Goal: Task Accomplishment & Management: Complete application form

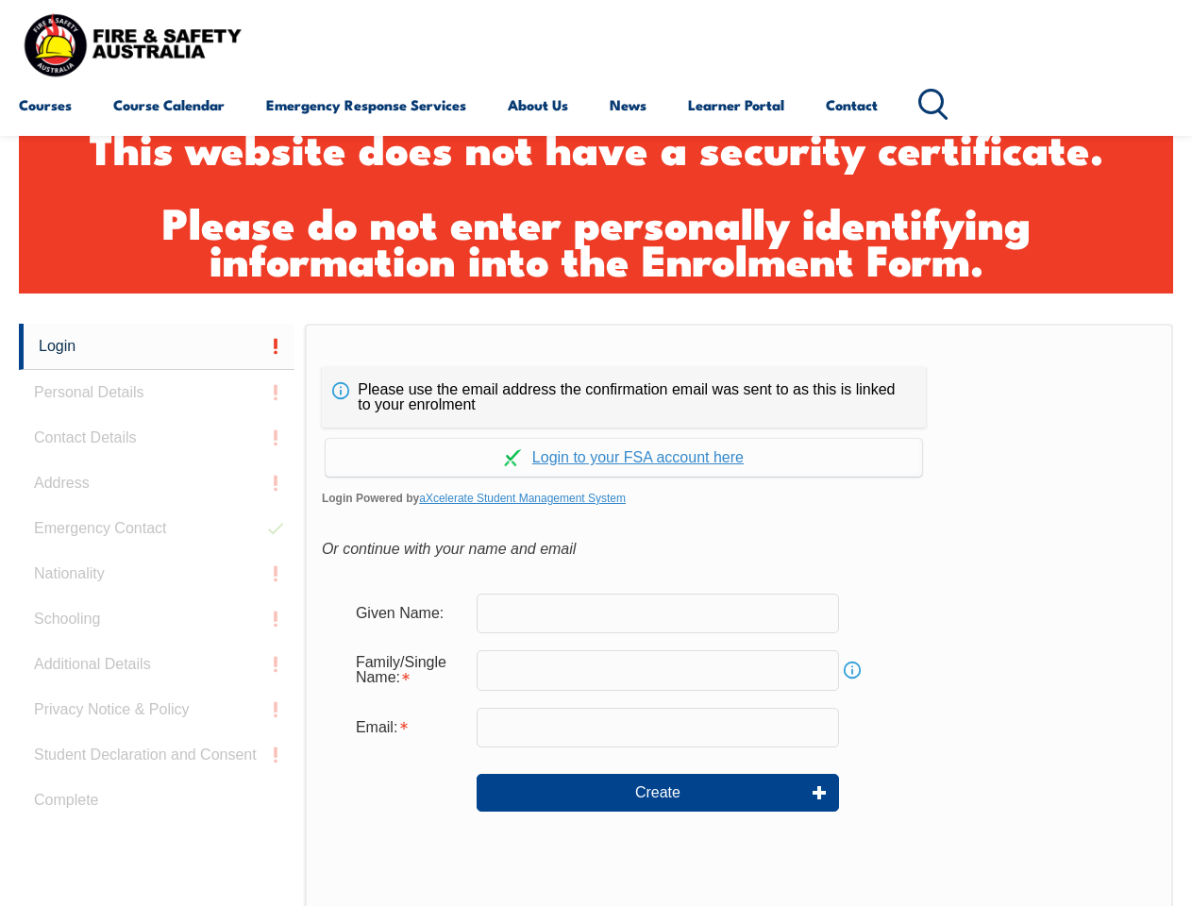
scroll to position [629, 0]
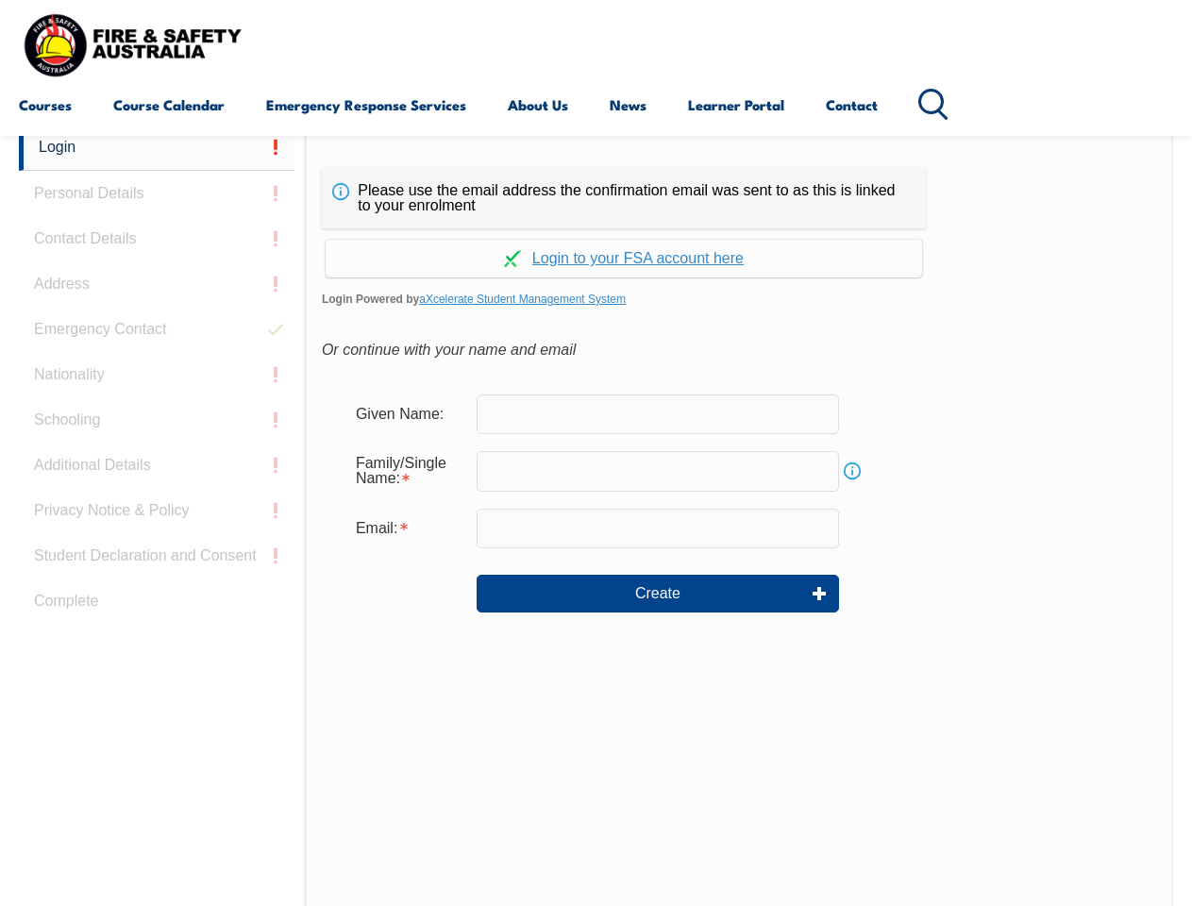
click at [596, 139] on div "Please use the email address the confirmation email was sent to as this is link…" at bounding box center [739, 521] width 869 height 792
click at [596, 515] on input "email" at bounding box center [658, 529] width 363 height 40
click at [157, 147] on link "Login" at bounding box center [157, 148] width 276 height 46
click at [157, 194] on div "Login Personal Details Contact Details Address Emergency Contact Nationality Sc…" at bounding box center [162, 596] width 286 height 943
click at [157, 239] on div "Login Personal Details Contact Details Address Emergency Contact Nationality Sc…" at bounding box center [162, 596] width 286 height 943
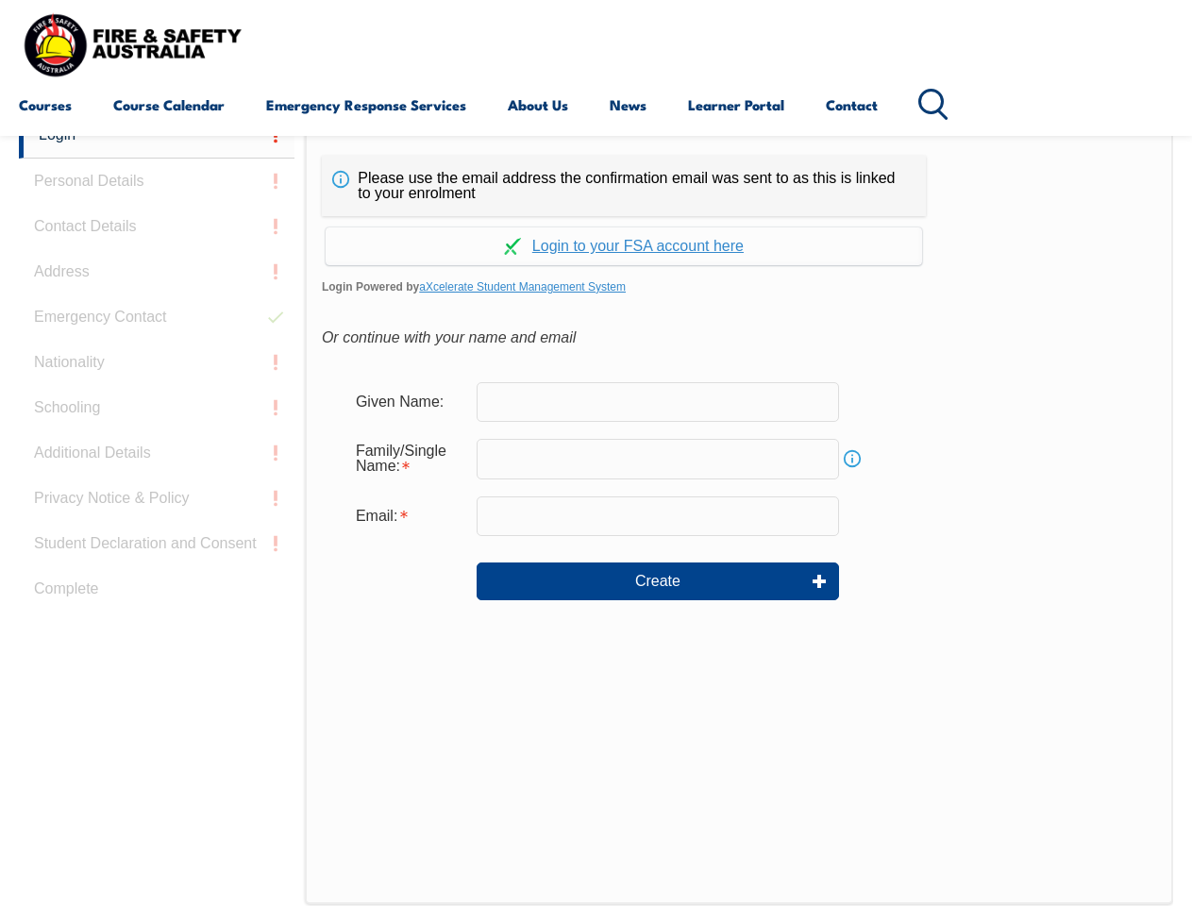
click at [157, 284] on div "Login Personal Details Contact Details Address Emergency Contact Nationality Sc…" at bounding box center [162, 583] width 286 height 943
click at [157, 329] on div "Login Personal Details Contact Details Address Emergency Contact Nationality Sc…" at bounding box center [162, 583] width 286 height 943
click at [157, 375] on div "Login Personal Details Contact Details Address Emergency Contact Nationality Sc…" at bounding box center [162, 583] width 286 height 943
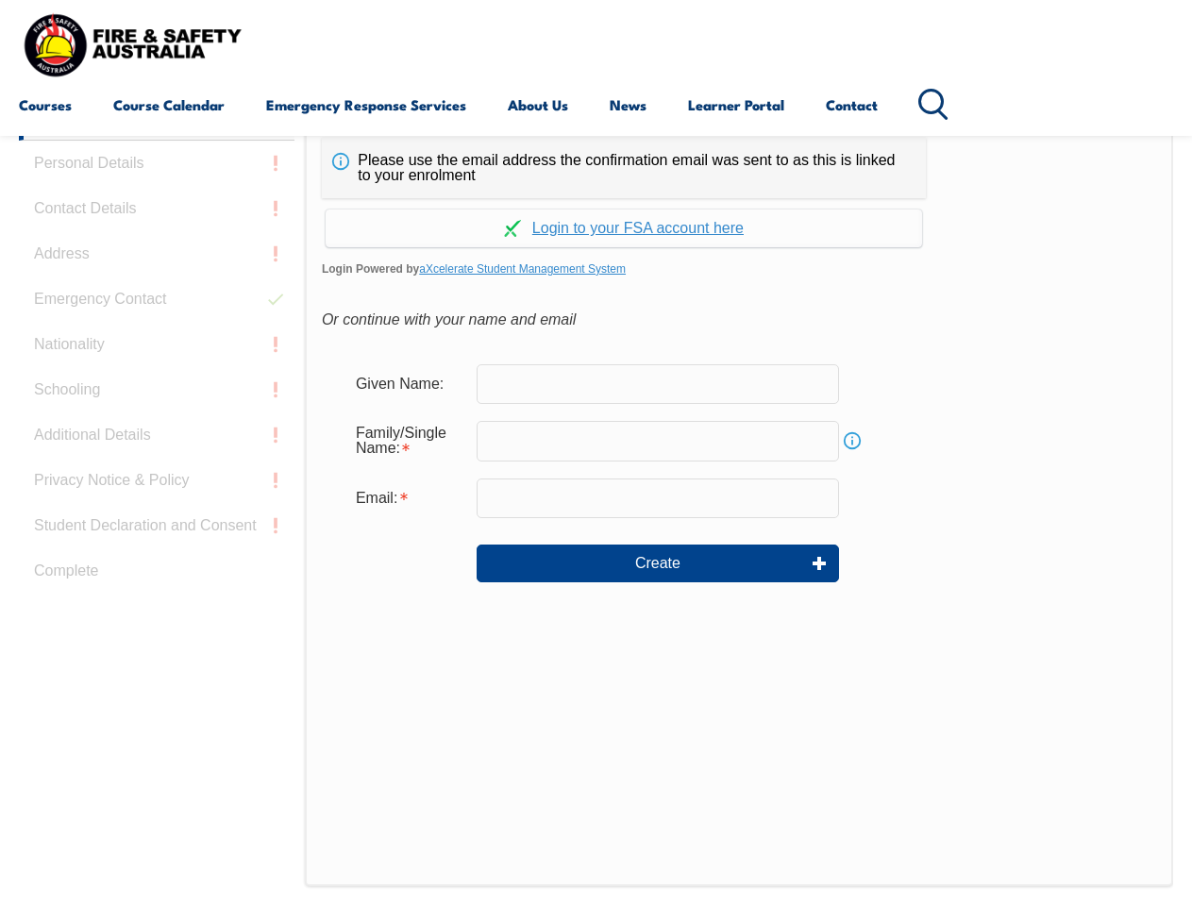
click at [157, 420] on div "Login Personal Details Contact Details Address Emergency Contact Nationality Sc…" at bounding box center [162, 565] width 286 height 943
click at [157, 465] on div "Login Personal Details Contact Details Address Emergency Contact Nationality Sc…" at bounding box center [162, 565] width 286 height 943
